Goal: Task Accomplishment & Management: Manage account settings

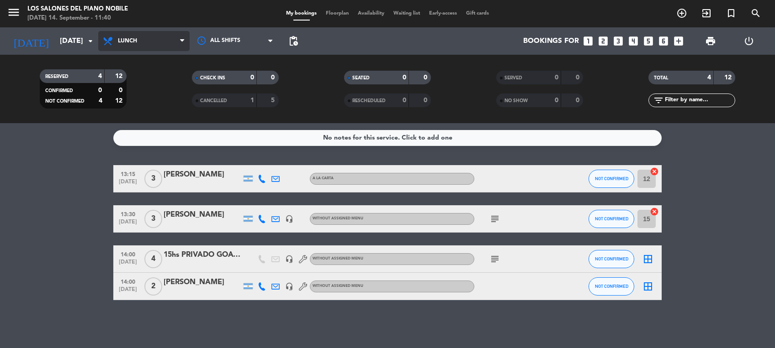
click at [146, 42] on span "Lunch" at bounding box center [143, 41] width 91 height 20
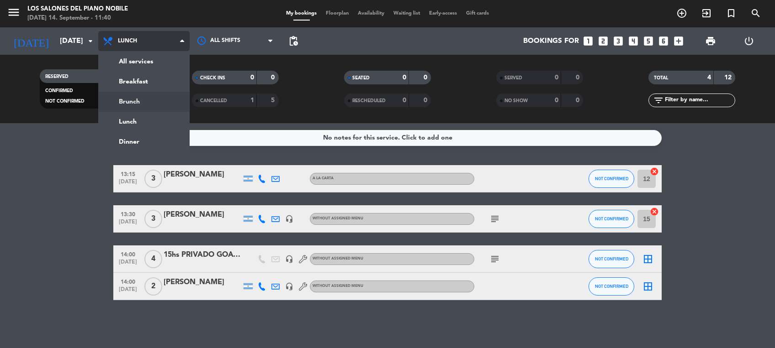
click at [145, 101] on div "menu Los Salones del Piano [PERSON_NAME] [DATE] 14. September - 11:40 My bookin…" at bounding box center [387, 61] width 775 height 123
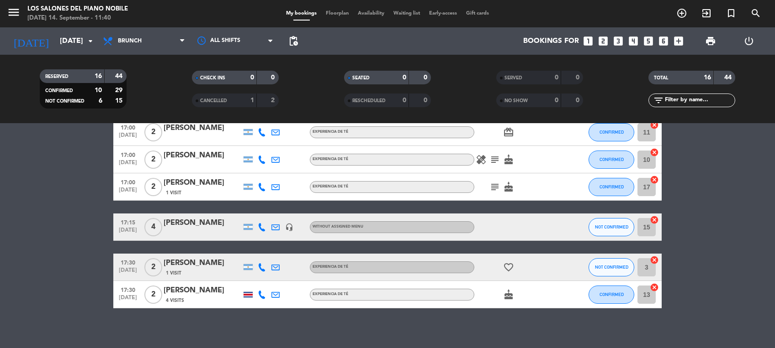
scroll to position [378, 0]
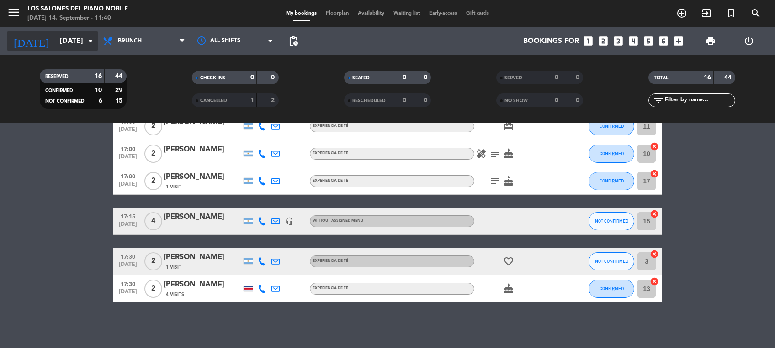
click at [55, 37] on input "[DATE]" at bounding box center [103, 41] width 96 height 18
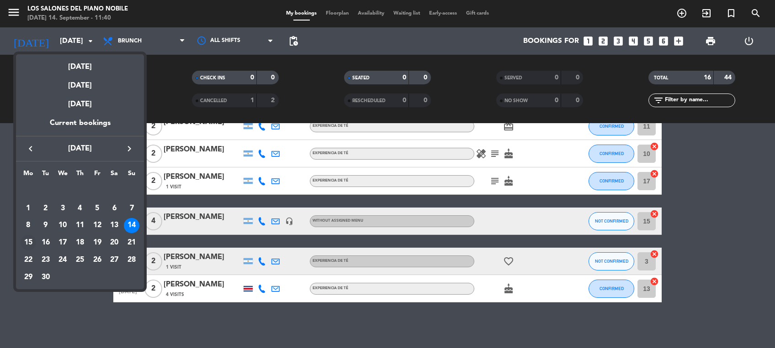
click at [28, 243] on div "15" at bounding box center [29, 243] width 16 height 16
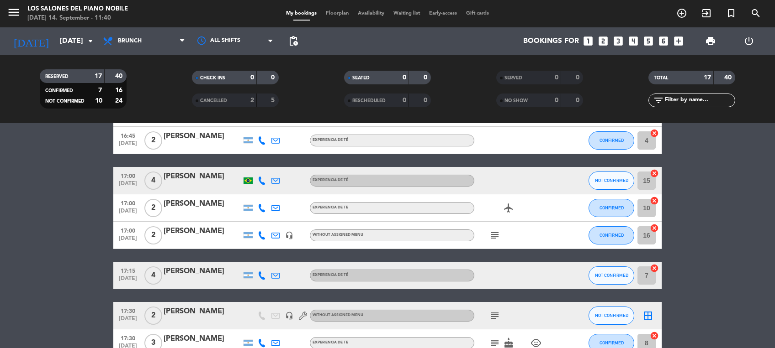
scroll to position [268, 0]
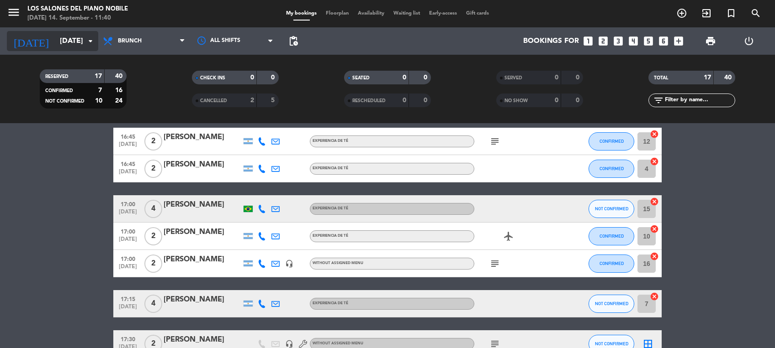
click at [62, 51] on div "[DATE] [DATE] arrow_drop_down" at bounding box center [52, 41] width 91 height 20
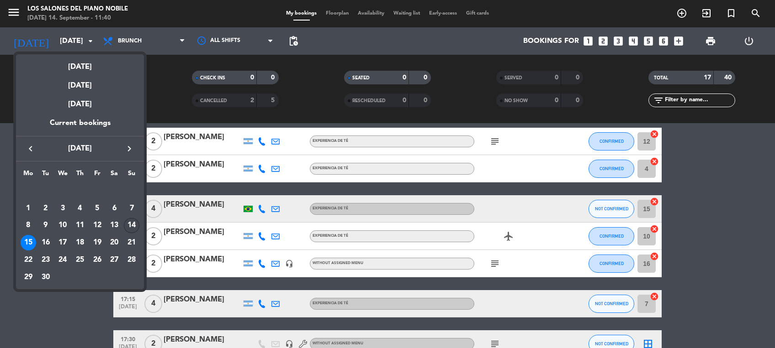
click at [138, 227] on div "14" at bounding box center [132, 226] width 16 height 16
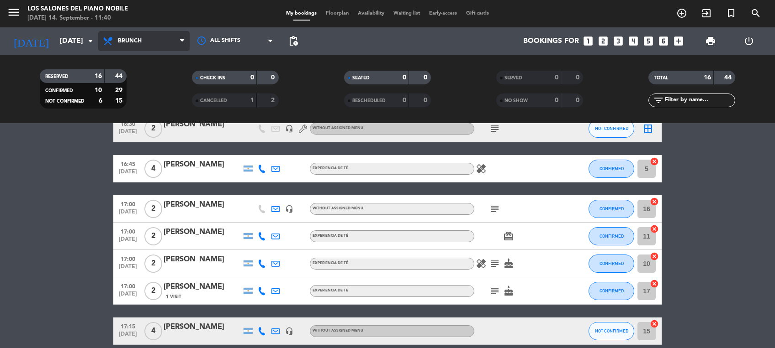
click at [136, 38] on span "Brunch" at bounding box center [130, 41] width 24 height 6
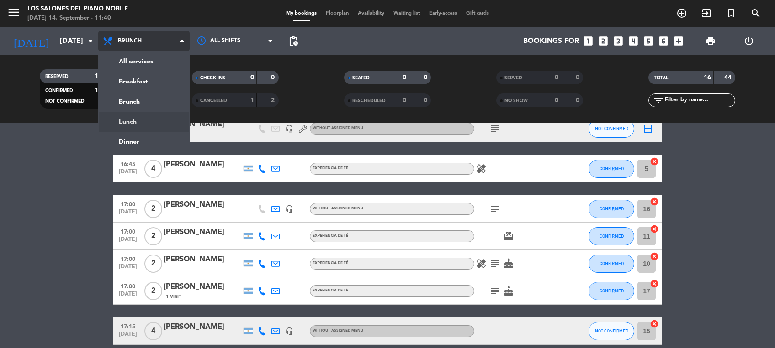
click at [157, 122] on div "menu Los Salones del Piano [PERSON_NAME] [DATE] 14. September - 11:40 My bookin…" at bounding box center [387, 61] width 775 height 123
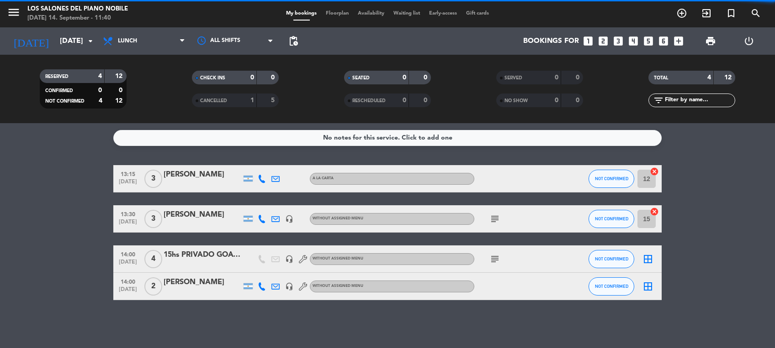
scroll to position [0, 0]
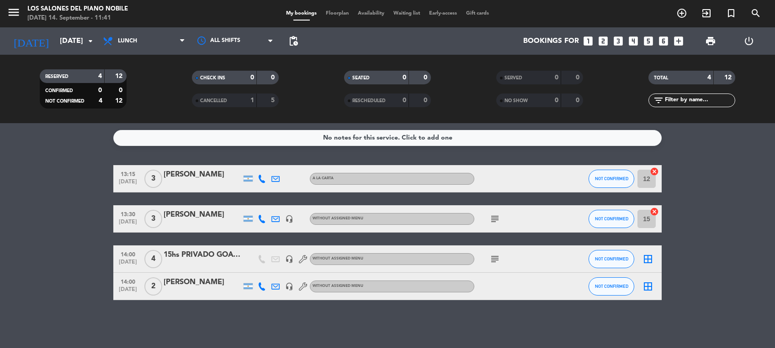
click at [494, 216] on icon "subject" at bounding box center [494, 219] width 11 height 11
click at [477, 316] on div "No notes for this service. Click to add one 13:15 [DATE] 3 [PERSON_NAME] A LA C…" at bounding box center [387, 235] width 775 height 225
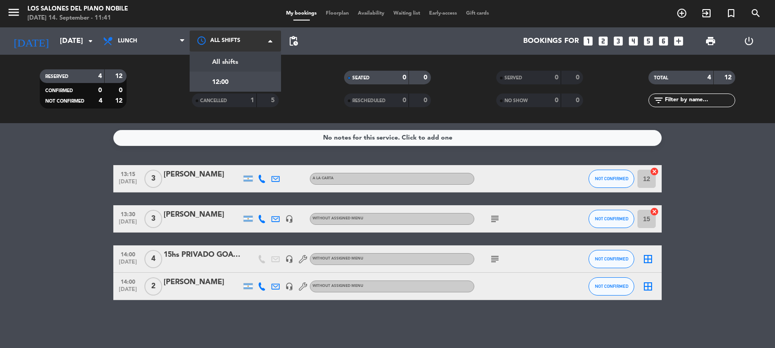
click at [260, 39] on div at bounding box center [235, 41] width 91 height 21
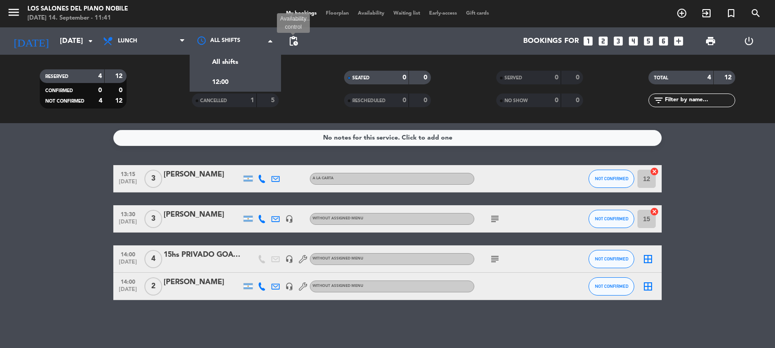
click at [294, 37] on span "pending_actions" at bounding box center [293, 41] width 11 height 11
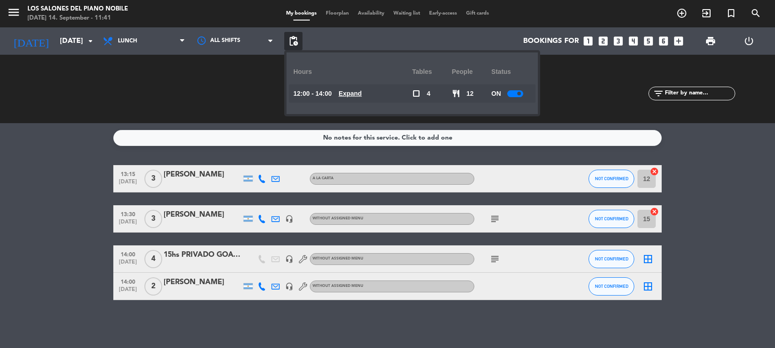
click at [362, 91] on u "Expand" at bounding box center [349, 93] width 23 height 7
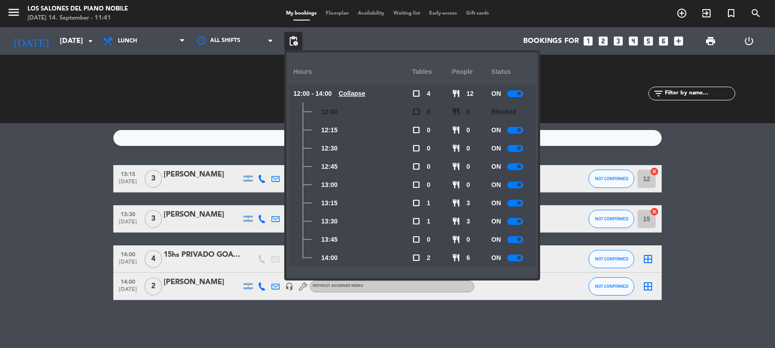
click at [517, 132] on div at bounding box center [515, 130] width 16 height 7
click at [517, 145] on div at bounding box center [515, 148] width 16 height 7
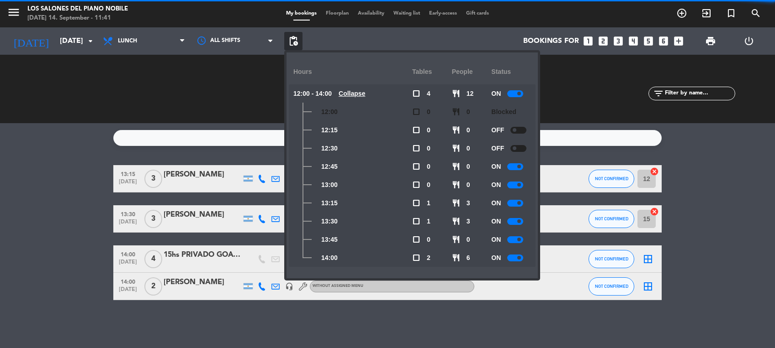
click at [516, 169] on div at bounding box center [515, 166] width 16 height 7
click at [516, 184] on div at bounding box center [515, 185] width 16 height 7
click at [514, 204] on div at bounding box center [515, 203] width 16 height 7
click at [514, 223] on div at bounding box center [515, 221] width 16 height 7
click at [514, 237] on div at bounding box center [515, 240] width 16 height 7
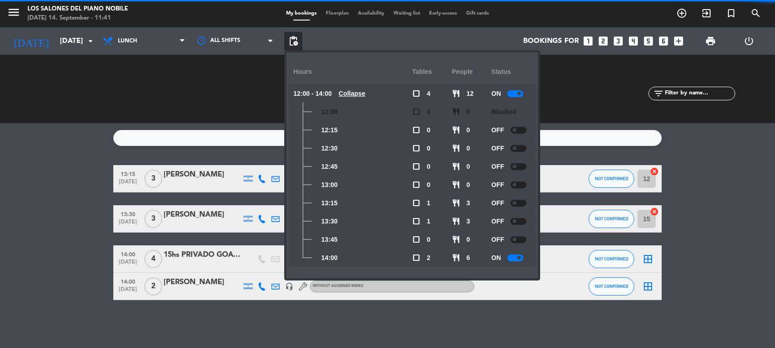
click at [516, 256] on div at bounding box center [515, 258] width 16 height 7
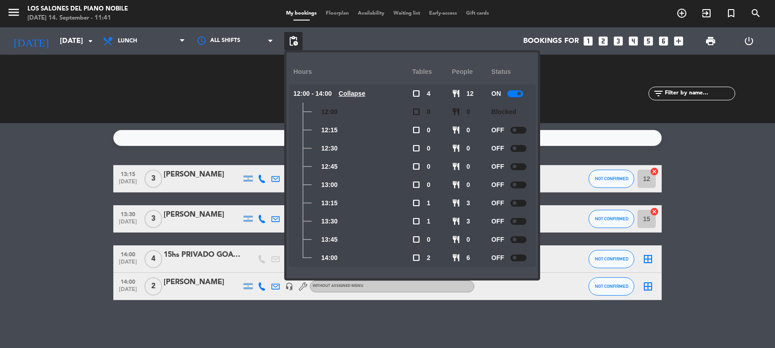
click at [88, 222] on bookings-row "13:15 [DATE] 3 [PERSON_NAME] A LA CARTA NOT CONFIRMED 12 cancel 13:30 [DATE] 3 …" at bounding box center [387, 232] width 775 height 135
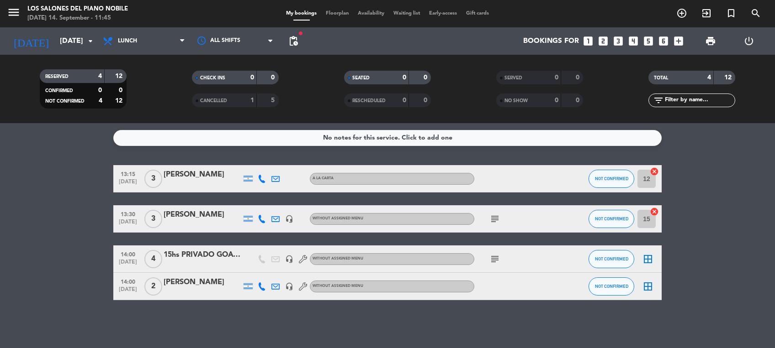
click at [494, 257] on icon "subject" at bounding box center [494, 259] width 11 height 11
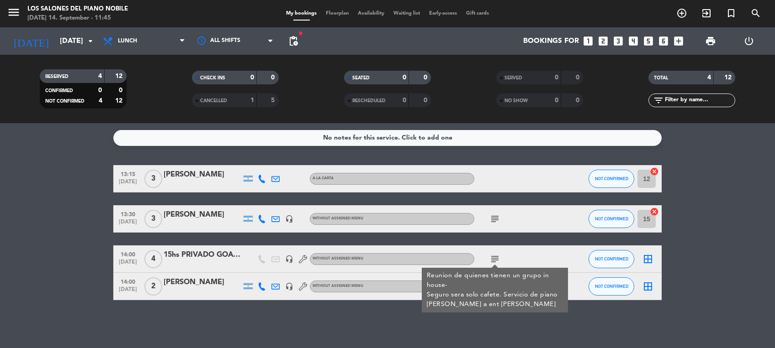
click at [494, 257] on icon "subject" at bounding box center [494, 259] width 11 height 11
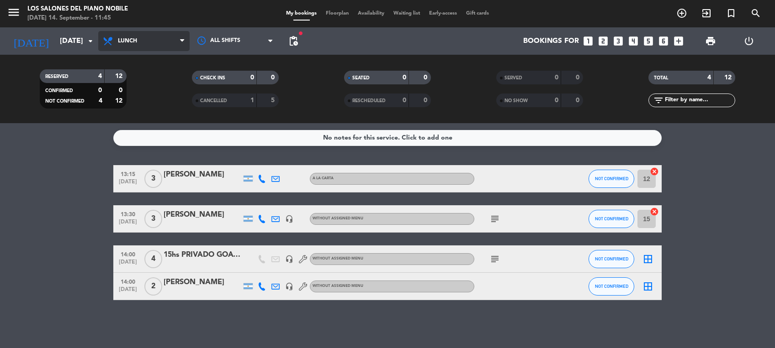
click at [132, 41] on span "Lunch" at bounding box center [127, 41] width 19 height 6
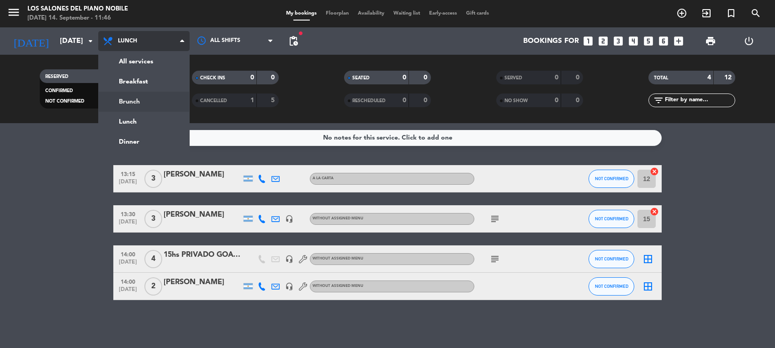
click at [141, 99] on div "menu Los Salones del Piano [PERSON_NAME] [DATE] 14. September - 11:46 My bookin…" at bounding box center [387, 61] width 775 height 123
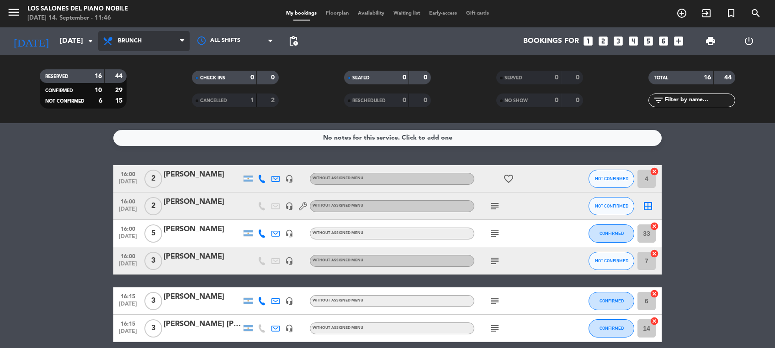
click at [137, 43] on span "Brunch" at bounding box center [130, 41] width 24 height 6
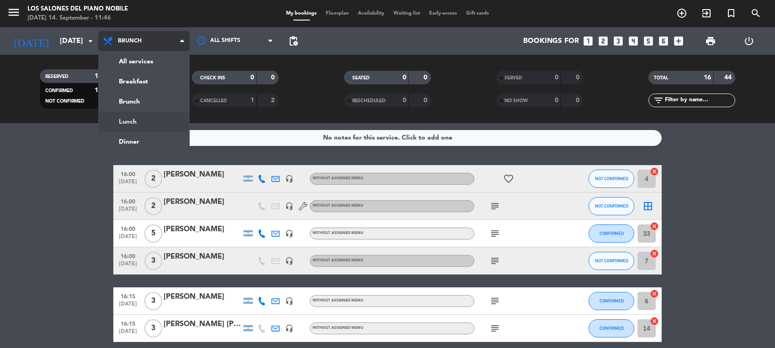
click at [142, 120] on div "menu Los Salones del Piano [PERSON_NAME] [DATE] 14. September - 11:46 My bookin…" at bounding box center [387, 61] width 775 height 123
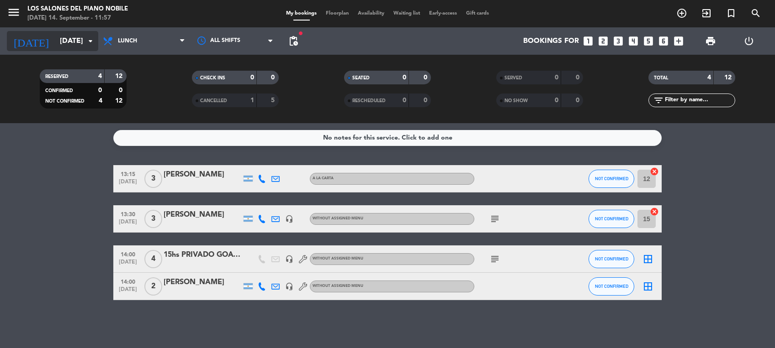
click at [74, 43] on input "[DATE]" at bounding box center [103, 41] width 96 height 18
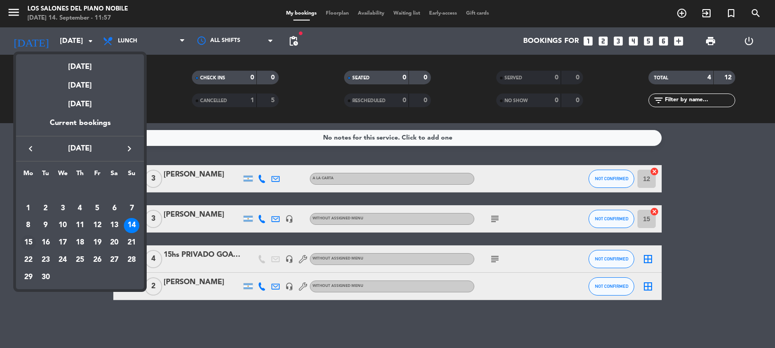
click at [29, 242] on div "15" at bounding box center [29, 243] width 16 height 16
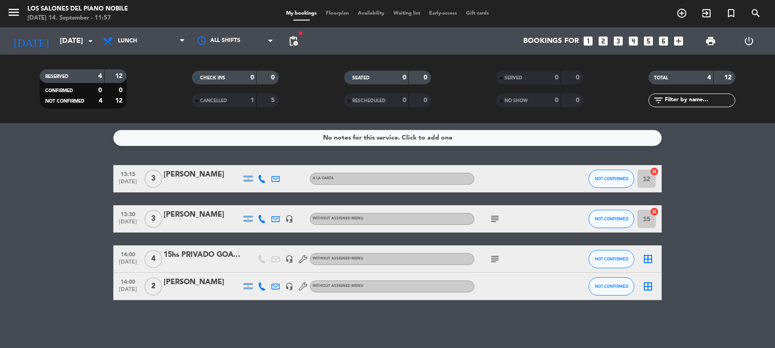
type input "[DATE]"
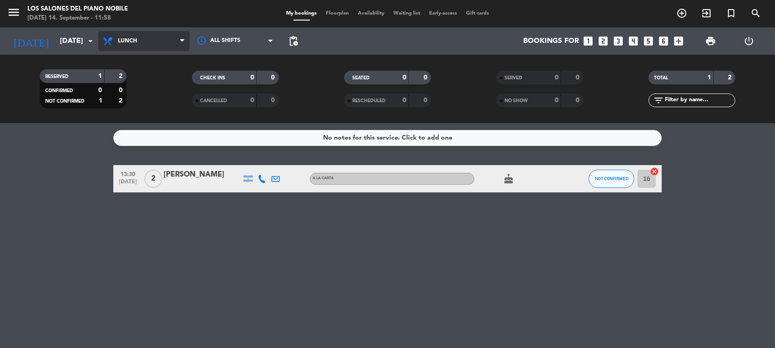
click at [151, 41] on span "Lunch" at bounding box center [143, 41] width 91 height 20
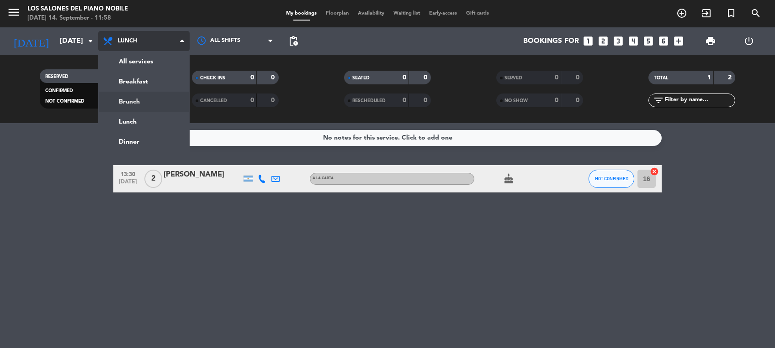
click at [142, 98] on div "menu Los Salones del Piano [PERSON_NAME] [DATE] 14. September - 11:58 My bookin…" at bounding box center [387, 61] width 775 height 123
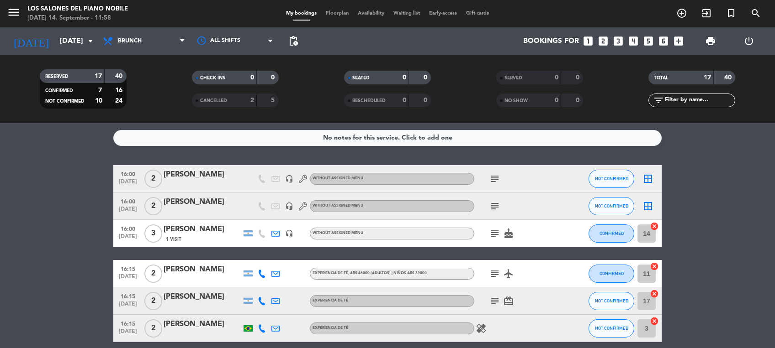
click at [402, 141] on div "No notes for this service. Click to add one" at bounding box center [387, 138] width 129 height 11
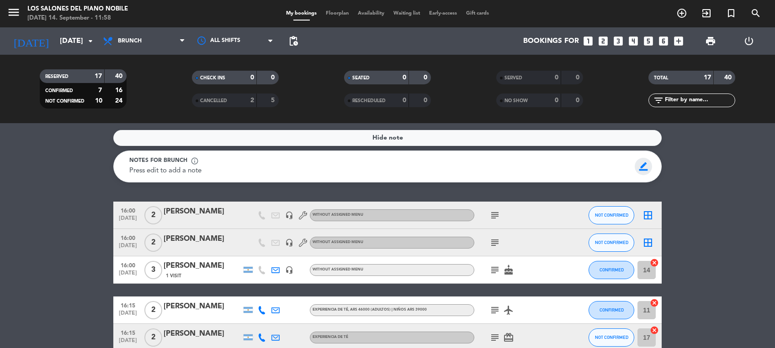
click at [643, 167] on span "border_color" at bounding box center [643, 166] width 18 height 17
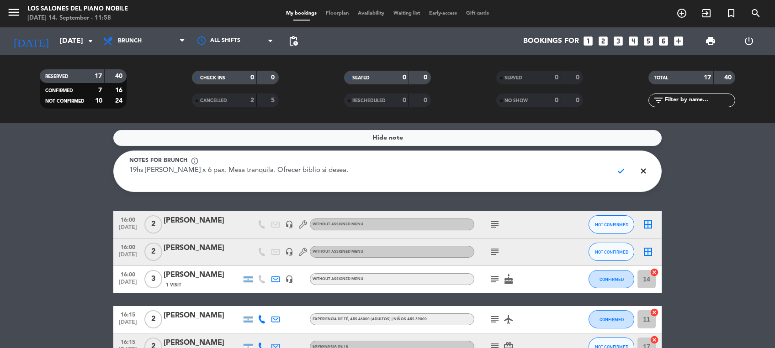
click at [216, 171] on textarea "19hs [PERSON_NAME] x 6 pax. Mesa tranquila. Ofrecer biblio si desea." at bounding box center [367, 176] width 476 height 21
type textarea "19hs [PERSON_NAME] x 6 pax. Oak bar, afuera o adentro, quiere mesa tranquila. O…"
click at [622, 172] on span "check" at bounding box center [621, 171] width 18 height 17
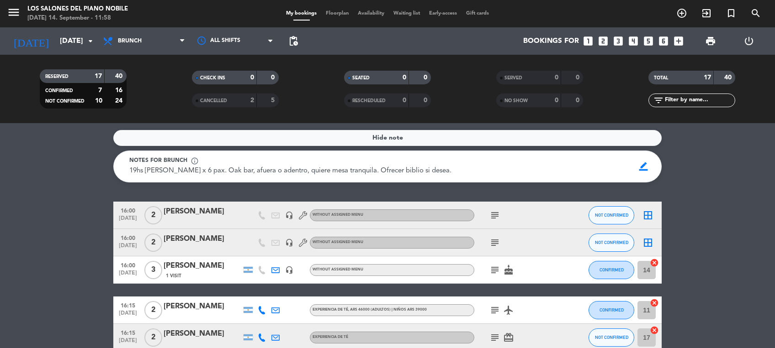
drag, startPoint x: 451, startPoint y: 175, endPoint x: 123, endPoint y: 176, distance: 327.9
click at [123, 176] on div "Notes for brunch info_outline 19hs [PERSON_NAME] x 6 pax. Oak bar, afuera o ade…" at bounding box center [378, 167] width 511 height 20
copy span "19hs [PERSON_NAME] x 6 pax. Oak bar, afuera o adentro, quiere mesa tranquila. O…"
click at [151, 36] on span "Brunch" at bounding box center [143, 41] width 91 height 20
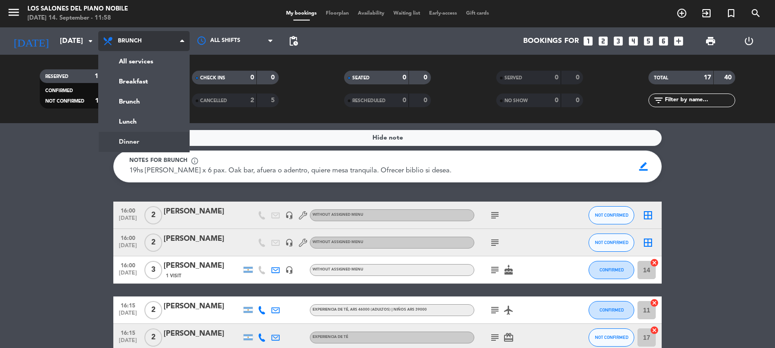
click at [148, 140] on ng-component "menu Los Salones del Piano [PERSON_NAME] [DATE] 14. September - 11:58 My bookin…" at bounding box center [387, 174] width 775 height 348
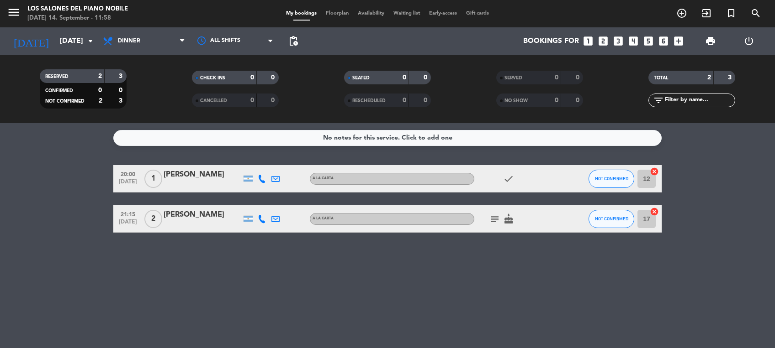
click at [513, 142] on div "No notes for this service. Click to add one" at bounding box center [387, 138] width 548 height 16
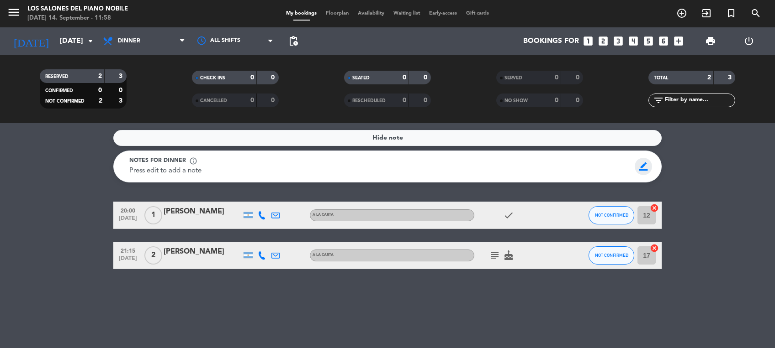
click at [642, 168] on span "border_color" at bounding box center [643, 166] width 18 height 17
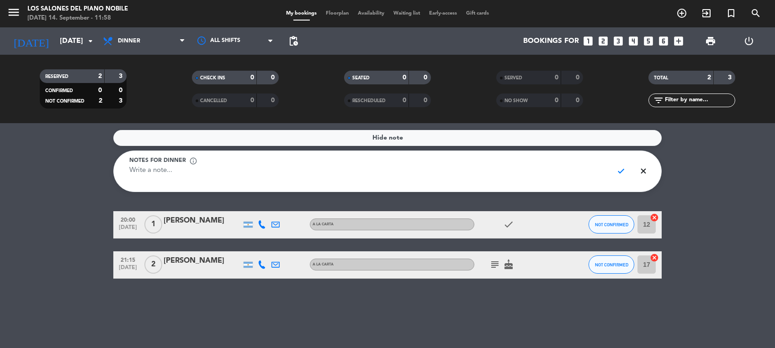
paste textarea "19hs [PERSON_NAME] x 6 pax. Oak bar, afuera o adentro, quiere mesa tranquila. O…"
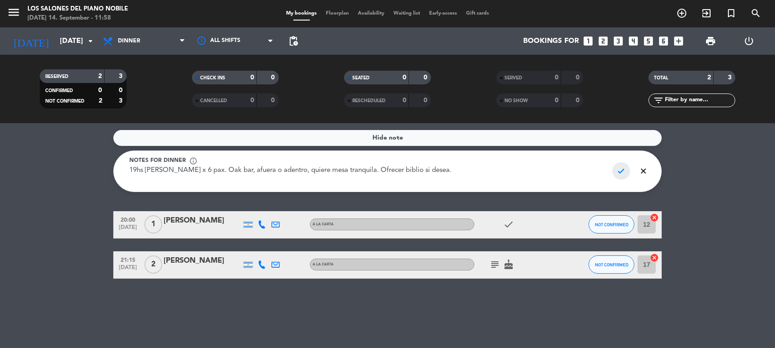
type textarea "19hs [PERSON_NAME] x 6 pax. Oak bar, afuera o adentro, quiere mesa tranquila. O…"
click at [622, 168] on span "check" at bounding box center [621, 171] width 18 height 17
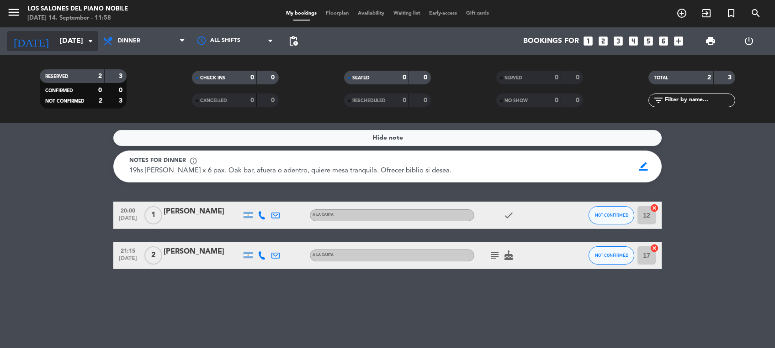
click at [72, 43] on input "[DATE]" at bounding box center [103, 41] width 96 height 18
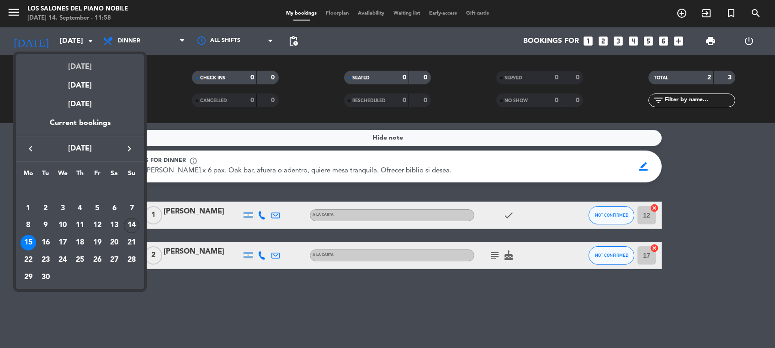
click at [77, 63] on div "[DATE]" at bounding box center [80, 63] width 128 height 19
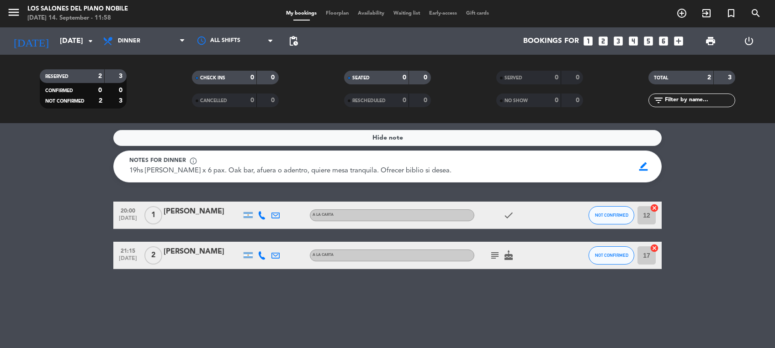
type input "[DATE]"
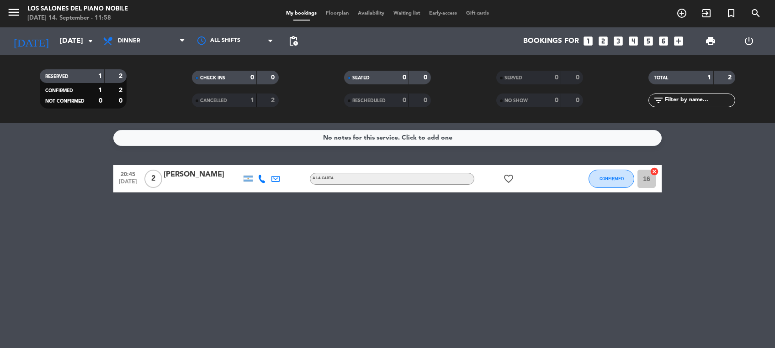
click at [145, 32] on span "Dinner" at bounding box center [143, 41] width 91 height 20
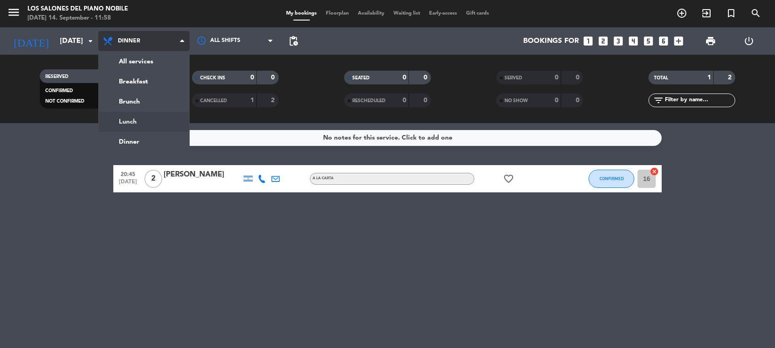
click at [156, 125] on ng-component "menu Los Salones del Piano [PERSON_NAME] [DATE] 14. September - 11:58 My bookin…" at bounding box center [387, 174] width 775 height 348
